Goal: Information Seeking & Learning: Learn about a topic

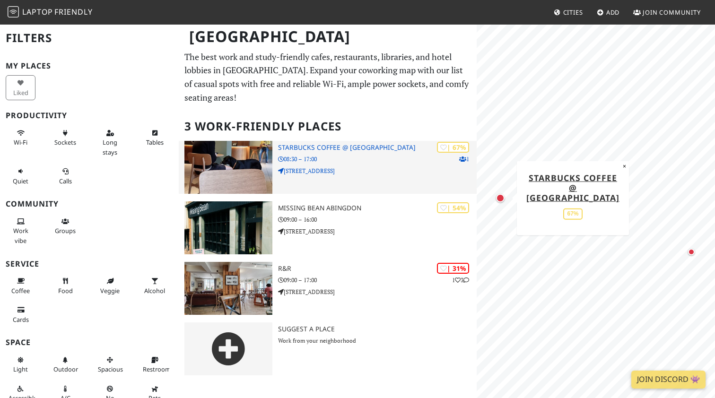
click at [336, 145] on h3 "Starbucks Coffee @ Market Place" at bounding box center [377, 148] width 199 height 8
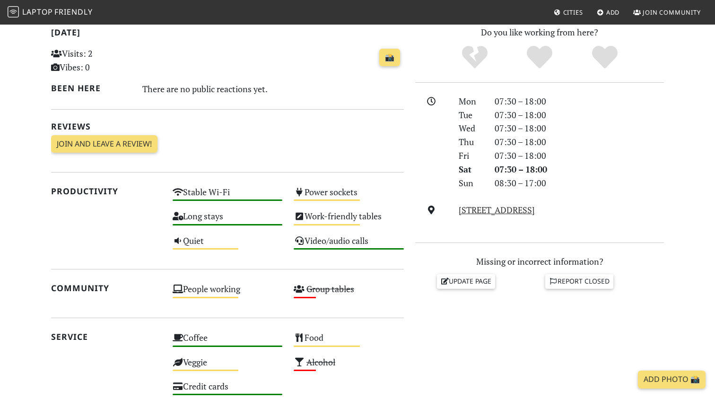
scroll to position [96, 0]
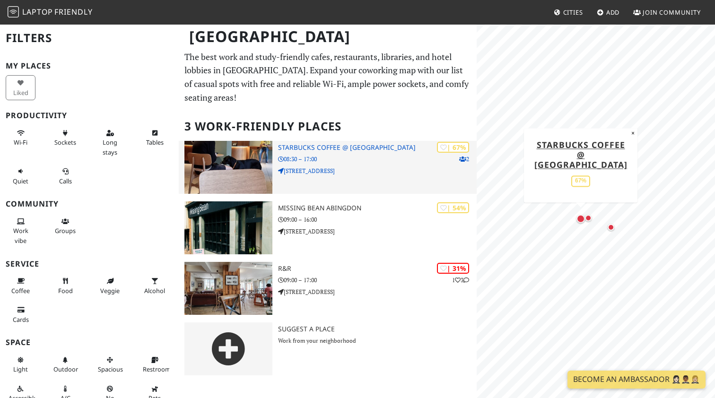
click at [334, 144] on h3 "Starbucks Coffee @ Market Place" at bounding box center [377, 148] width 199 height 8
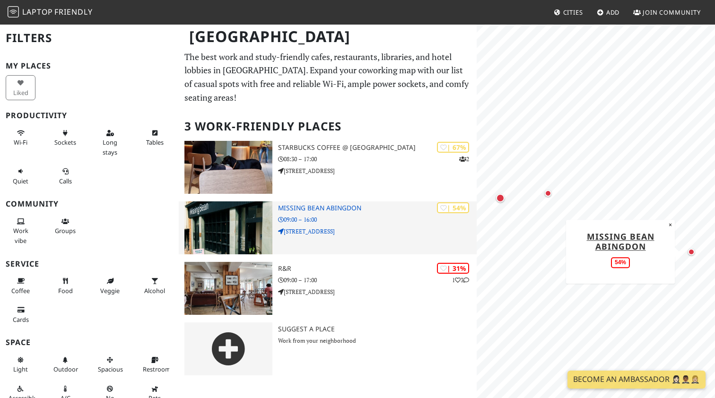
click at [305, 207] on h3 "Missing Bean Abingdon" at bounding box center [377, 208] width 199 height 8
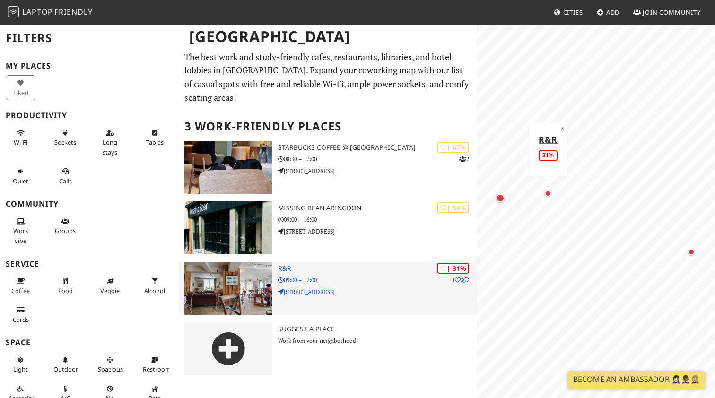
click at [288, 269] on h3 "R&R" at bounding box center [377, 269] width 199 height 8
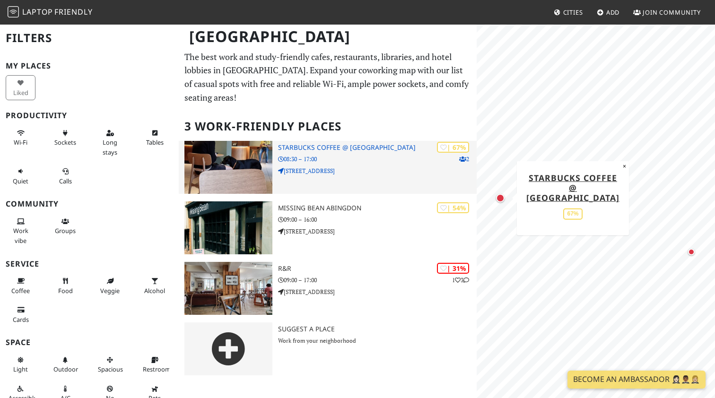
click at [264, 160] on img at bounding box center [228, 167] width 88 height 53
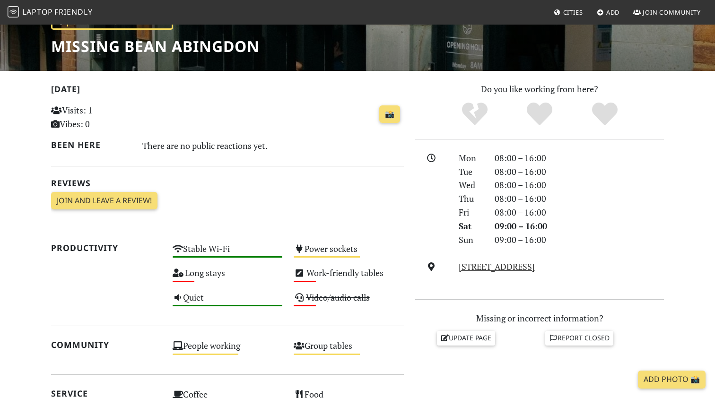
scroll to position [190, 0]
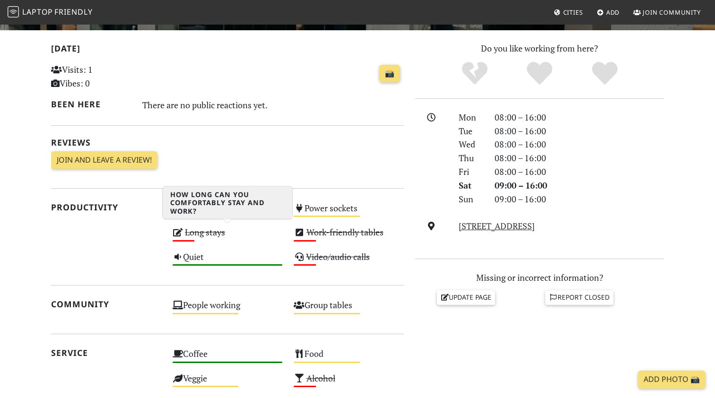
click at [193, 234] on s "Long stays" at bounding box center [205, 231] width 40 height 11
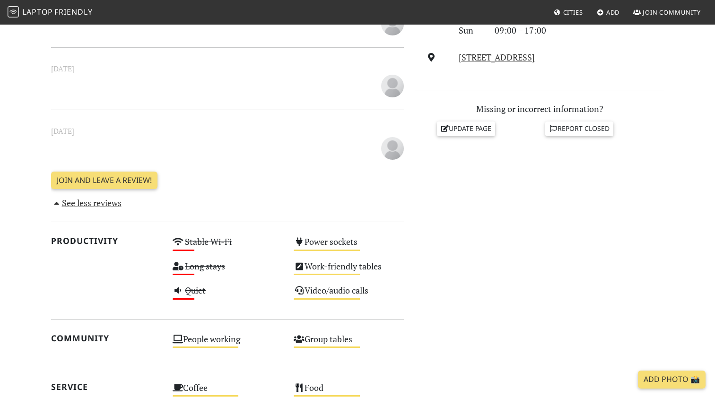
scroll to position [408, 0]
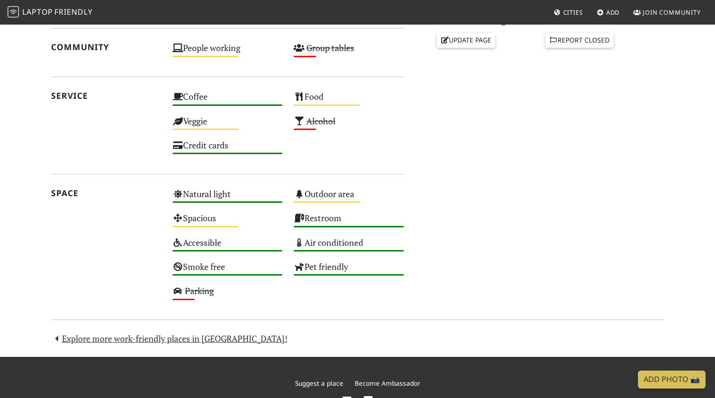
scroll to position [427, 0]
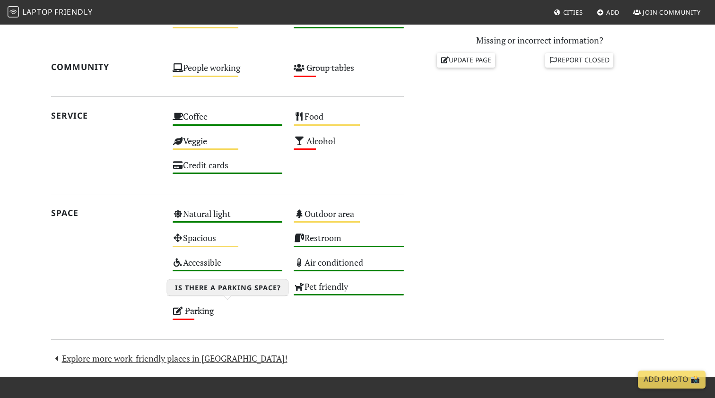
click at [209, 306] on s "Parking" at bounding box center [199, 310] width 29 height 11
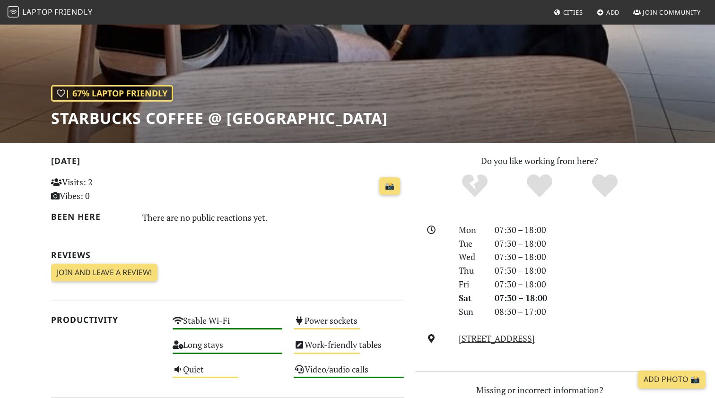
scroll to position [80, 0]
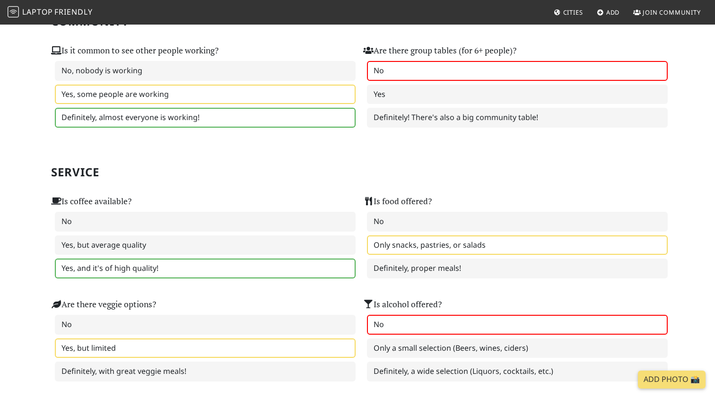
scroll to position [535, 0]
